Goal: Information Seeking & Learning: Learn about a topic

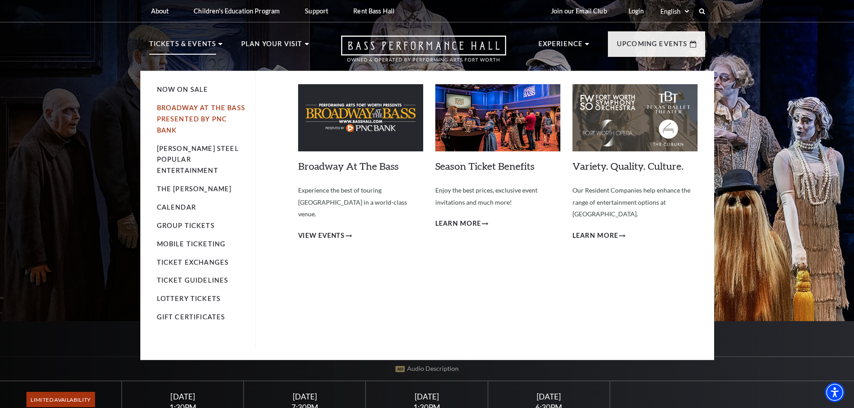
click at [176, 105] on link "Broadway At The Bass presented by PNC Bank" at bounding box center [201, 119] width 88 height 30
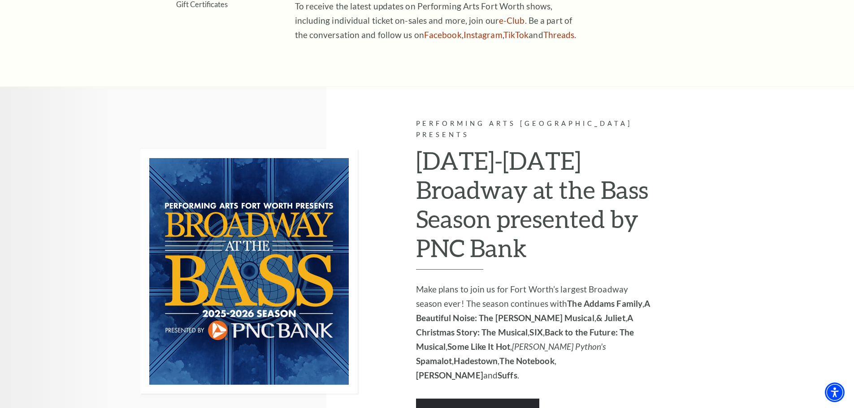
scroll to position [583, 0]
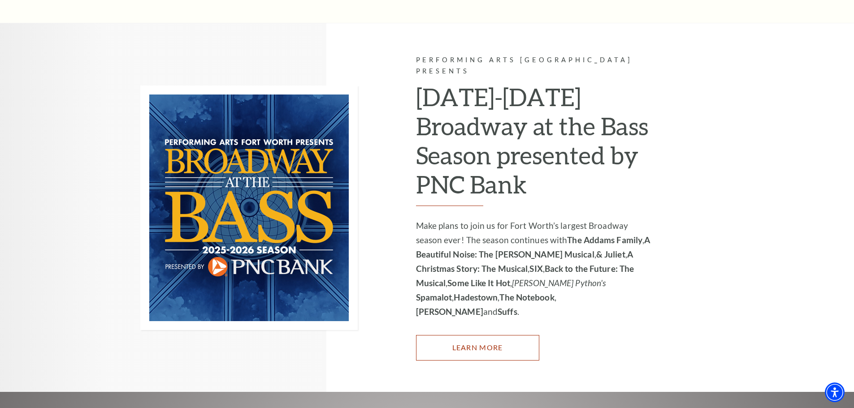
click at [495, 335] on link "Learn More" at bounding box center [477, 347] width 123 height 25
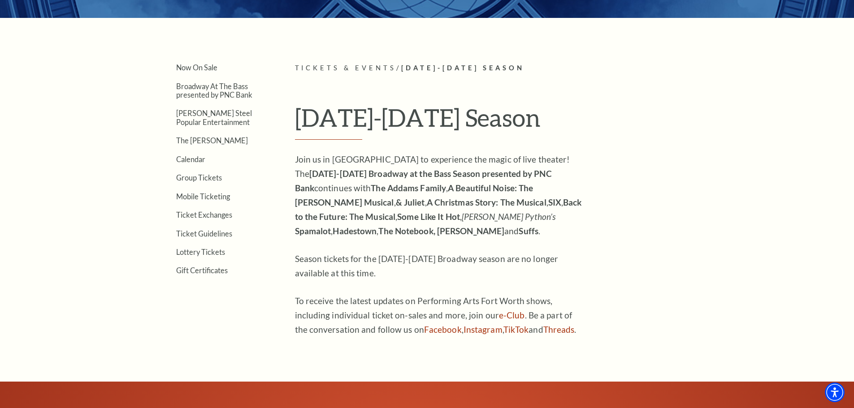
scroll to position [224, 0]
click at [205, 65] on link "Now On Sale" at bounding box center [196, 67] width 41 height 9
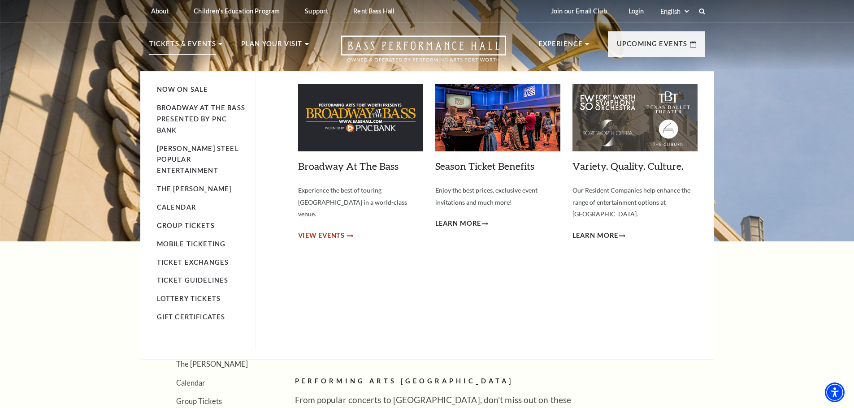
click at [321, 230] on span "View Events" at bounding box center [321, 235] width 47 height 11
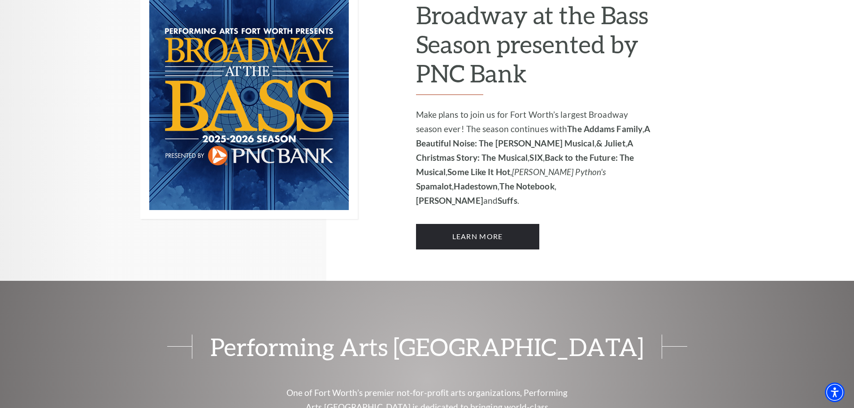
scroll to position [672, 0]
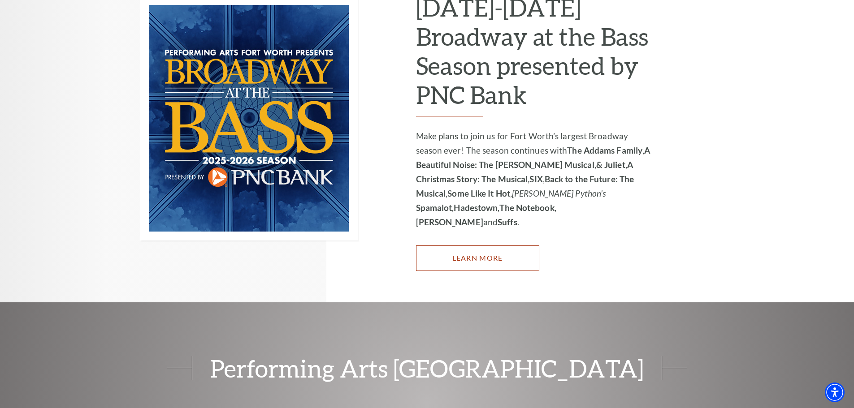
click at [471, 246] on link "Learn More" at bounding box center [477, 258] width 123 height 25
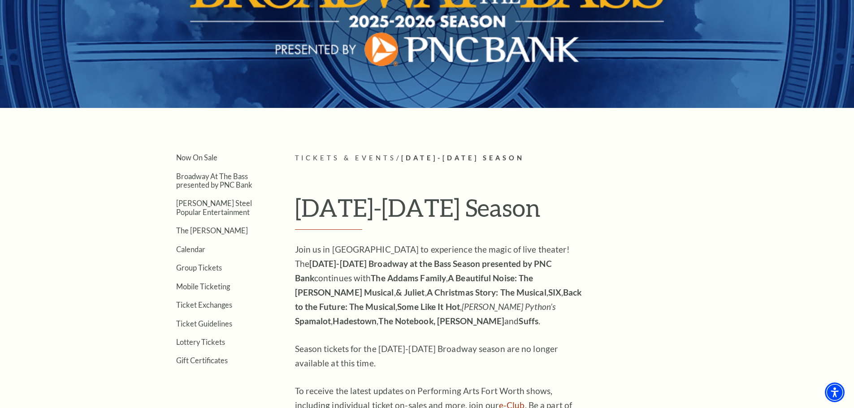
scroll to position [134, 0]
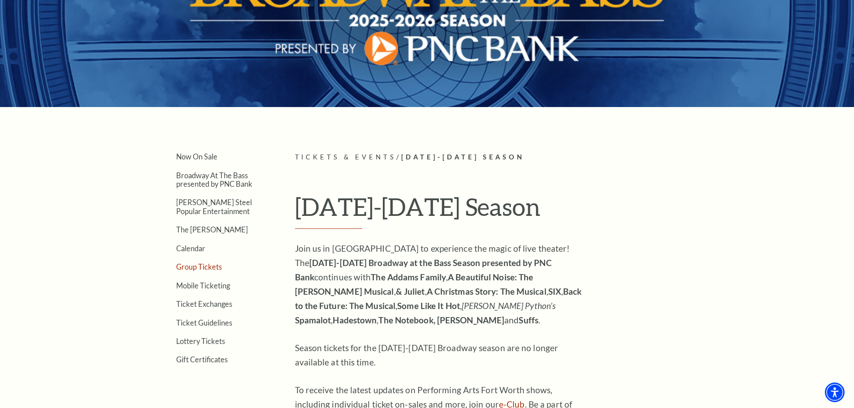
click at [200, 266] on link "Group Tickets" at bounding box center [199, 267] width 46 height 9
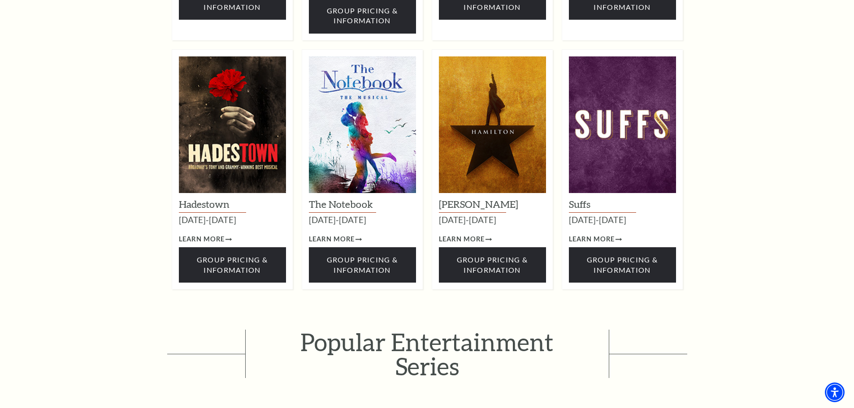
scroll to position [1255, 0]
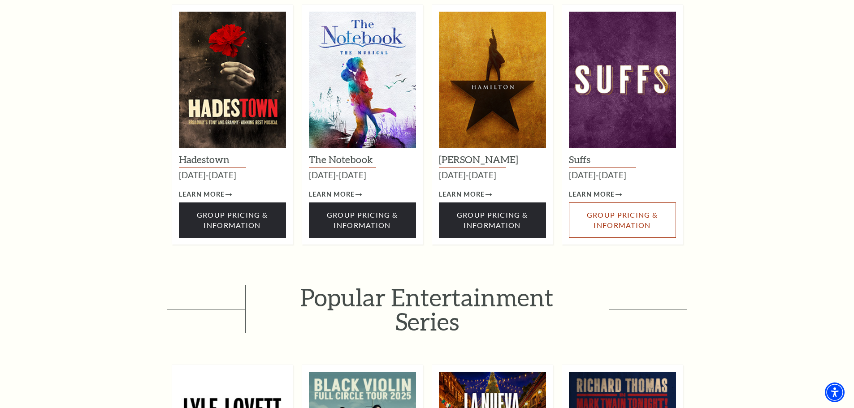
click at [609, 209] on link "Group Pricing & Information" at bounding box center [622, 220] width 107 height 35
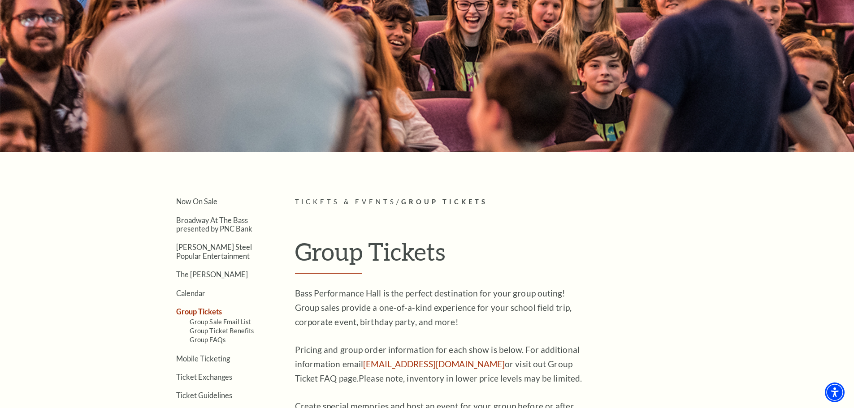
scroll to position [0, 0]
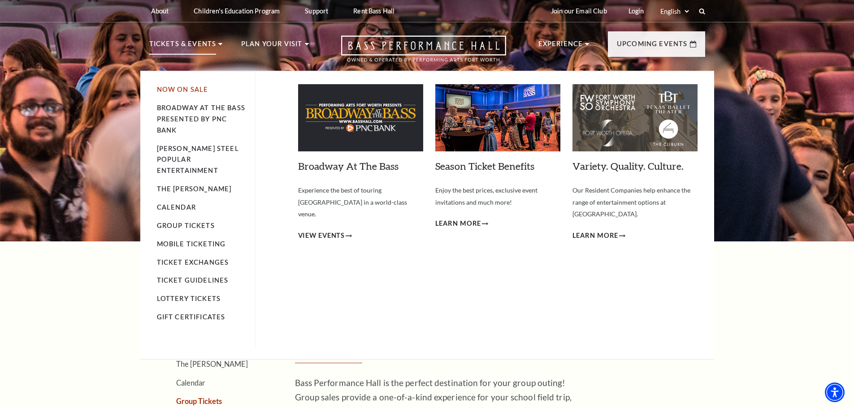
click at [177, 91] on link "Now On Sale" at bounding box center [183, 90] width 52 height 8
